Goal: Book appointment/travel/reservation

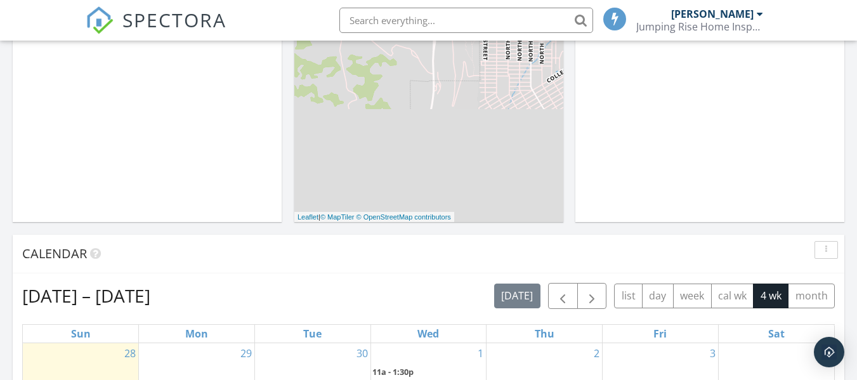
scroll to position [634, 0]
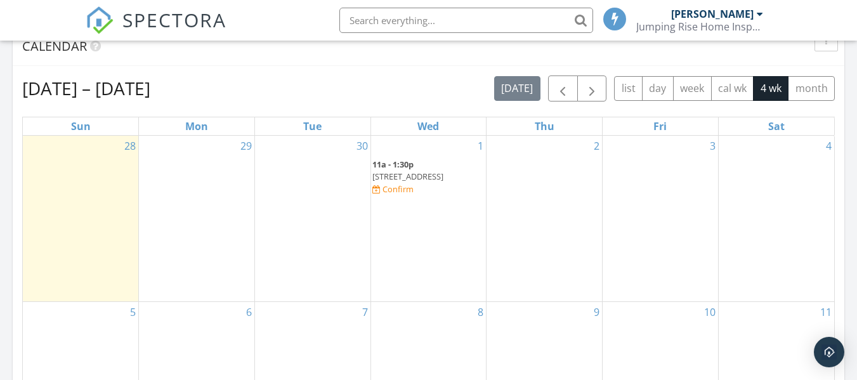
click at [412, 165] on span "11a - 1:30p" at bounding box center [392, 164] width 41 height 11
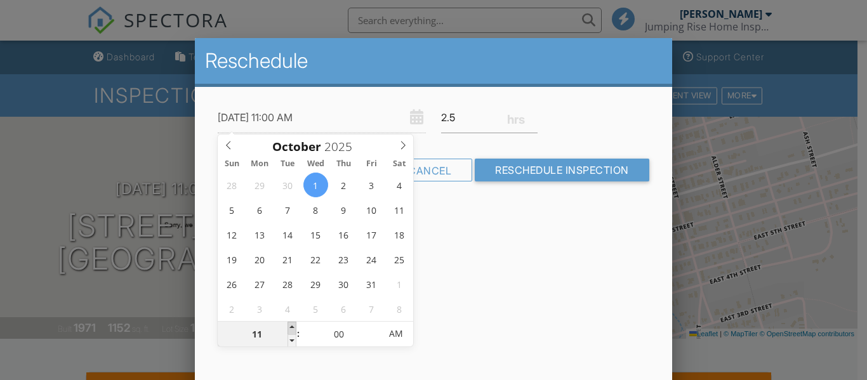
click at [292, 324] on span at bounding box center [291, 328] width 9 height 13
type input "10/01/2025 12:00 PM"
type input "12"
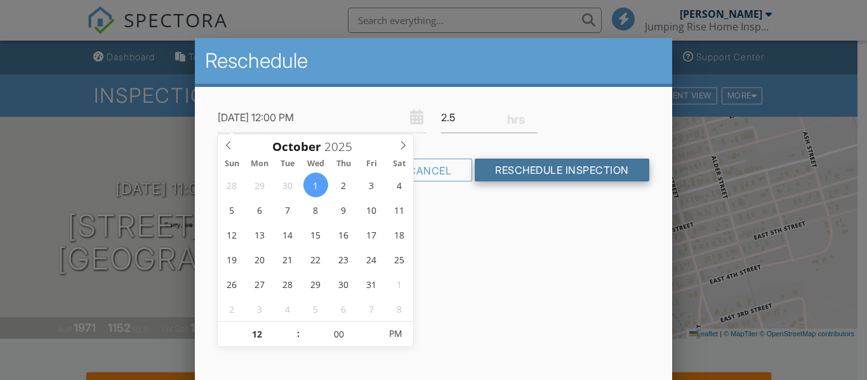
click at [518, 171] on input "Reschedule Inspection" at bounding box center [562, 170] width 174 height 23
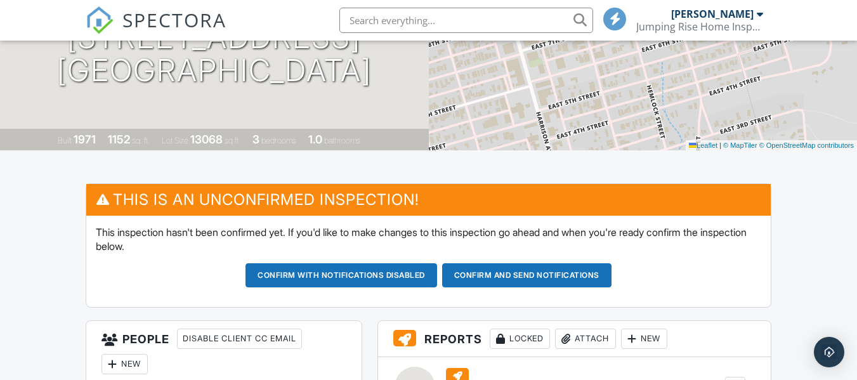
scroll to position [254, 0]
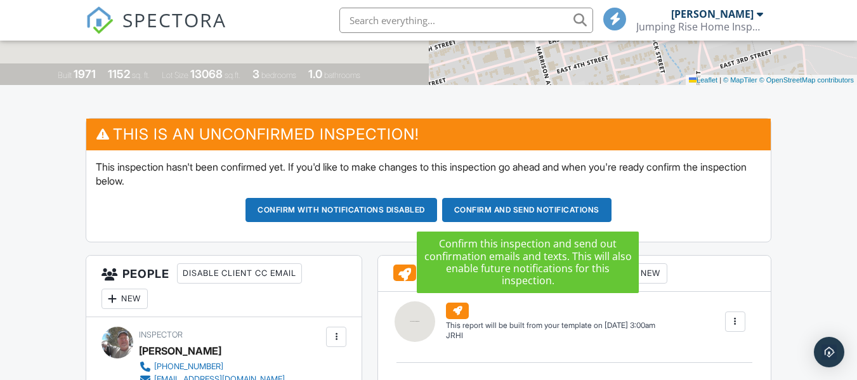
click at [562, 211] on button "Confirm and send notifications" at bounding box center [526, 210] width 169 height 24
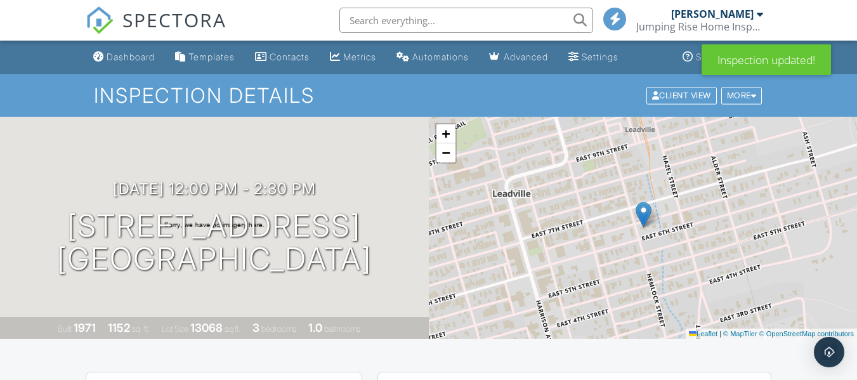
drag, startPoint x: 131, startPoint y: 52, endPoint x: 133, endPoint y: 60, distance: 8.5
click at [131, 53] on div "Dashboard" at bounding box center [131, 56] width 48 height 11
